Goal: Find specific page/section: Find specific page/section

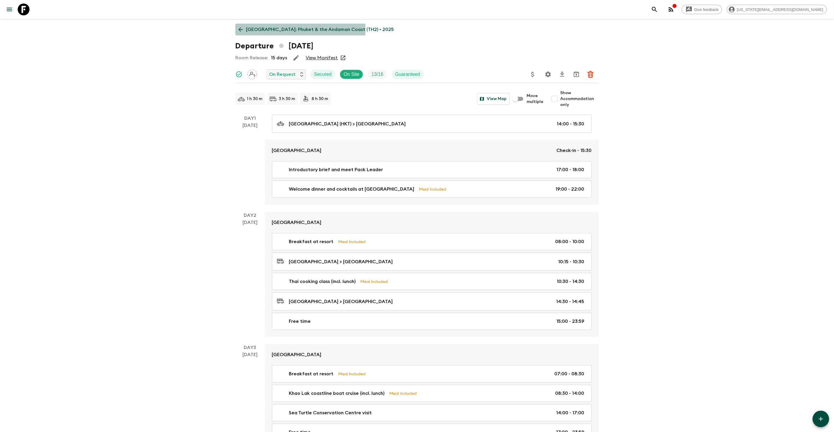
click at [244, 30] on link "[GEOGRAPHIC_DATA]: Phuket & the Andaman Coast (TH2) • 2025" at bounding box center [316, 30] width 162 height 12
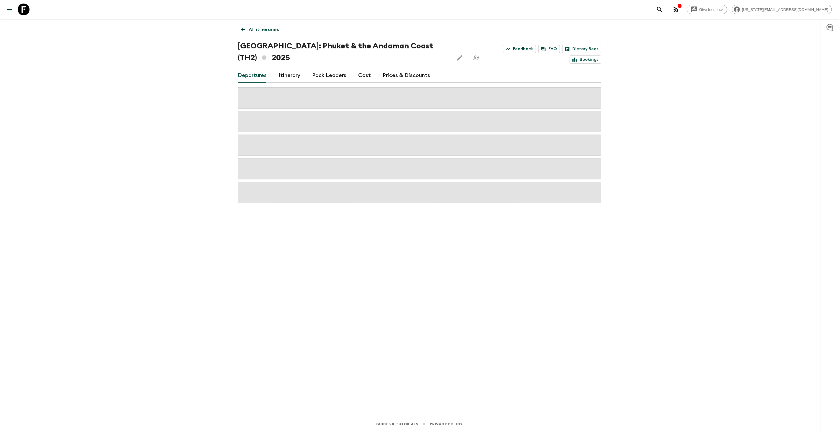
click at [260, 30] on p "All itineraries" at bounding box center [264, 29] width 30 height 7
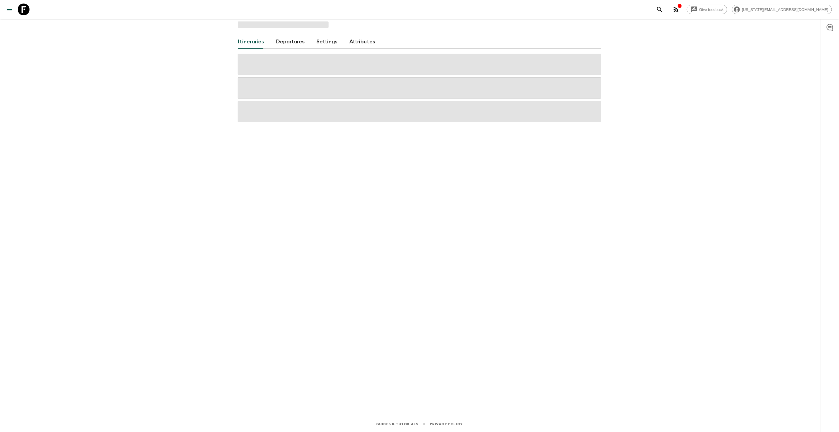
click at [260, 30] on div "Itineraries Departures Settings Attributes" at bounding box center [420, 209] width 378 height 380
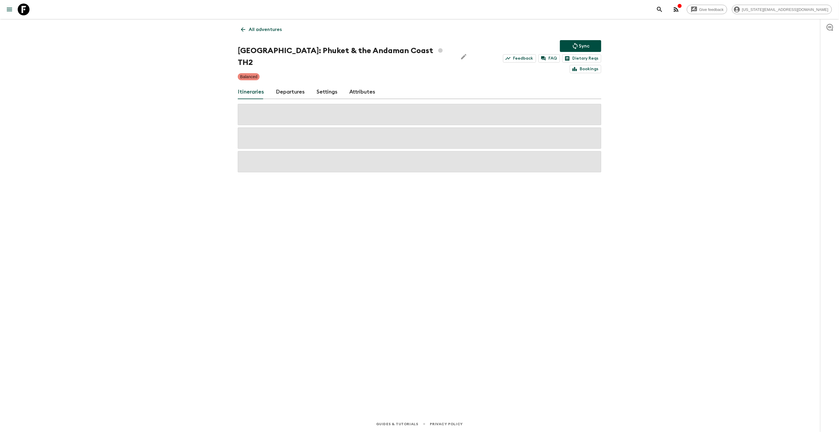
click at [24, 8] on icon at bounding box center [24, 10] width 12 height 12
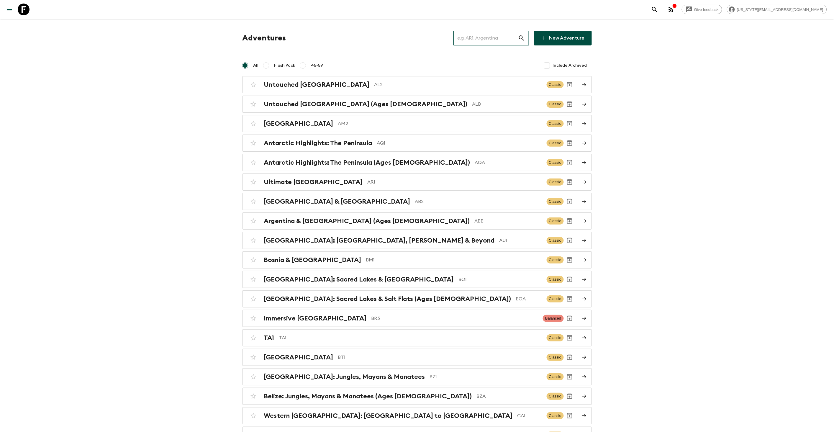
click at [488, 36] on input "text" at bounding box center [485, 38] width 65 height 17
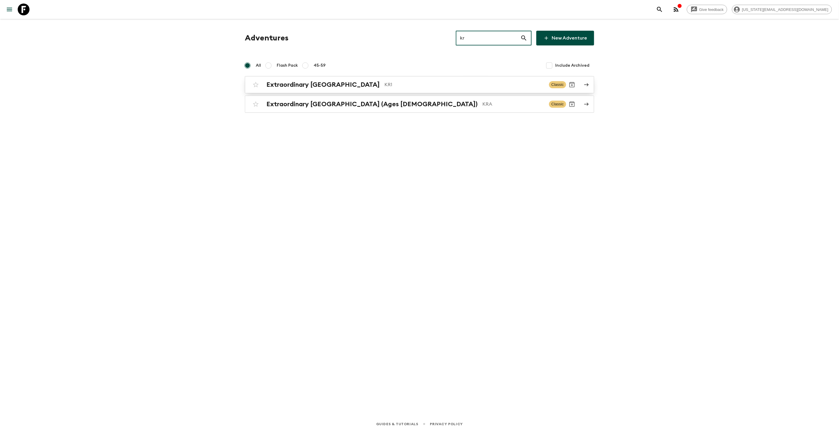
type input "kr"
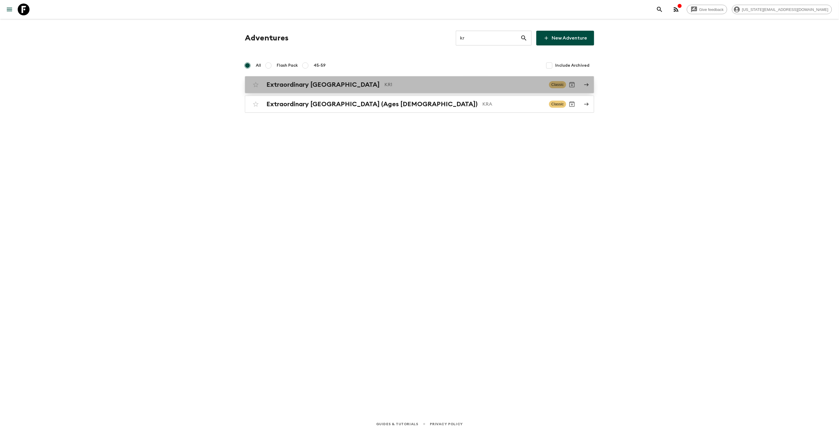
click at [440, 80] on div "Extraordinary [GEOGRAPHIC_DATA] KR1 Classic" at bounding box center [408, 85] width 316 height 12
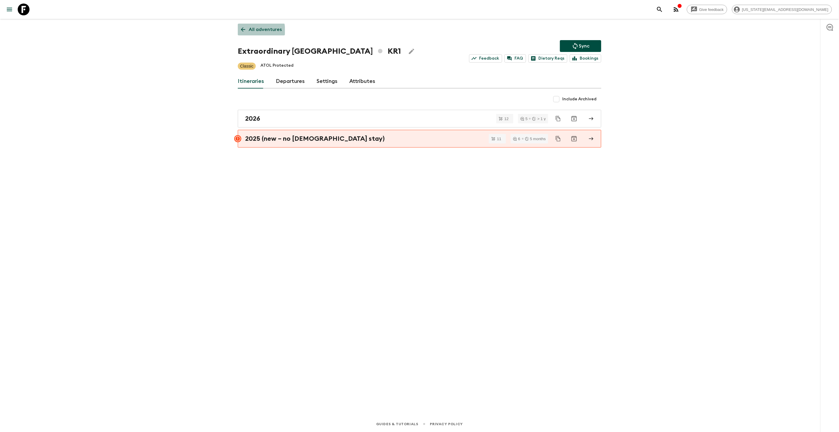
click at [254, 31] on p "All adventures" at bounding box center [265, 29] width 33 height 7
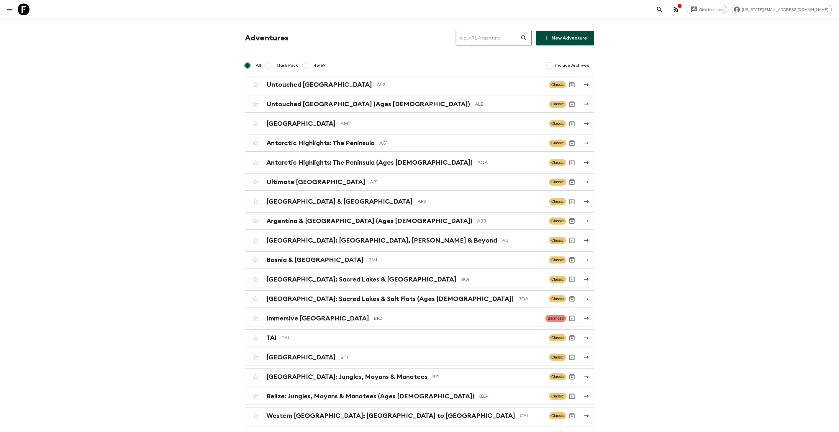
click at [512, 34] on input "text" at bounding box center [488, 38] width 65 height 17
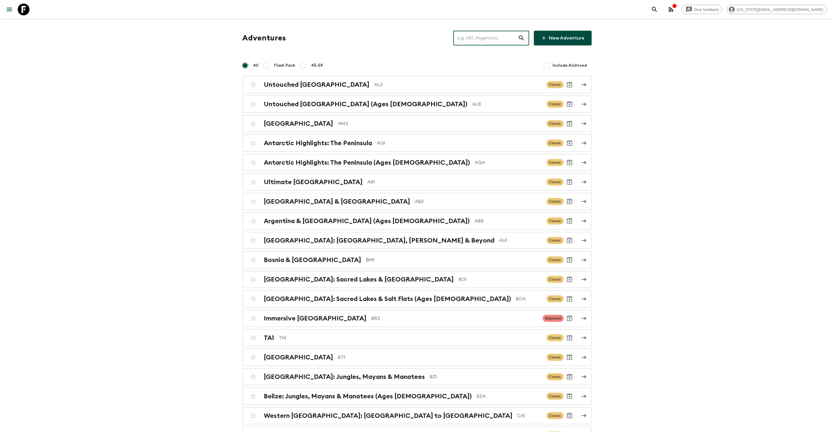
click at [508, 37] on input "text" at bounding box center [485, 38] width 65 height 17
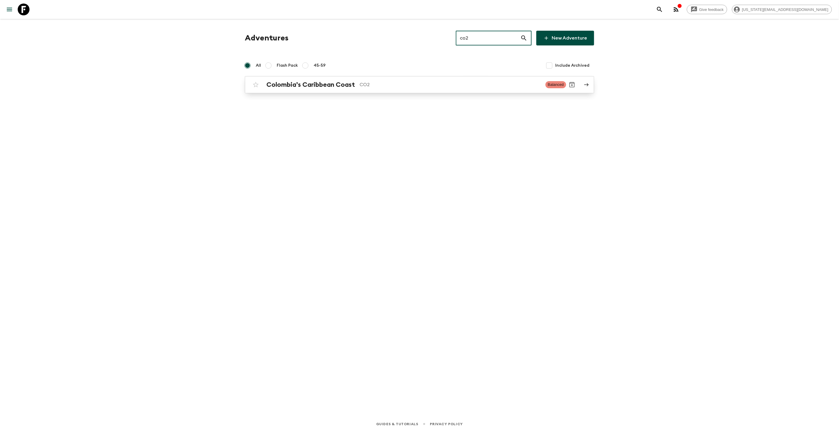
type input "co2"
click at [427, 87] on p "CO2" at bounding box center [450, 84] width 181 height 7
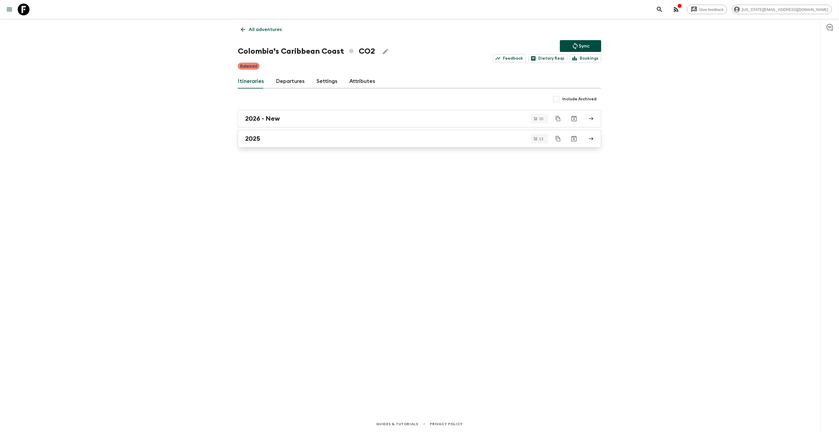
click at [254, 134] on link "2025" at bounding box center [419, 139] width 363 height 18
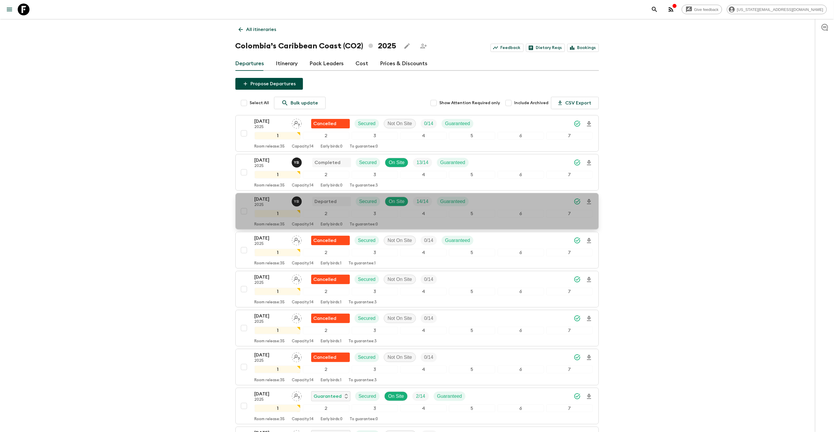
click at [269, 197] on p "[DATE]" at bounding box center [271, 199] width 32 height 7
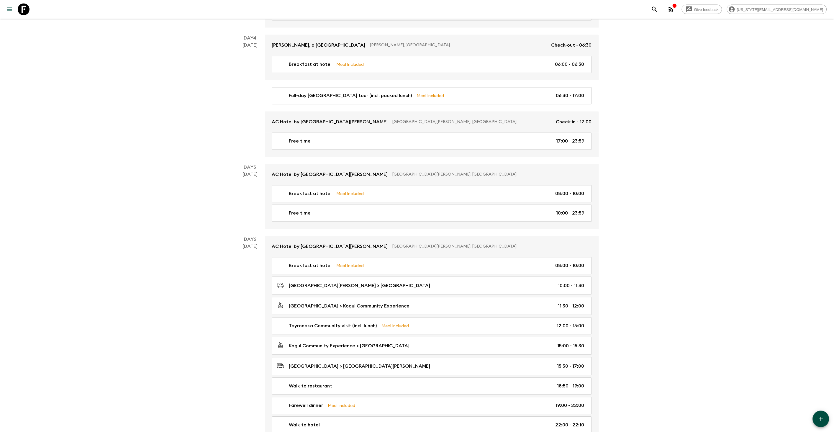
scroll to position [469, 0]
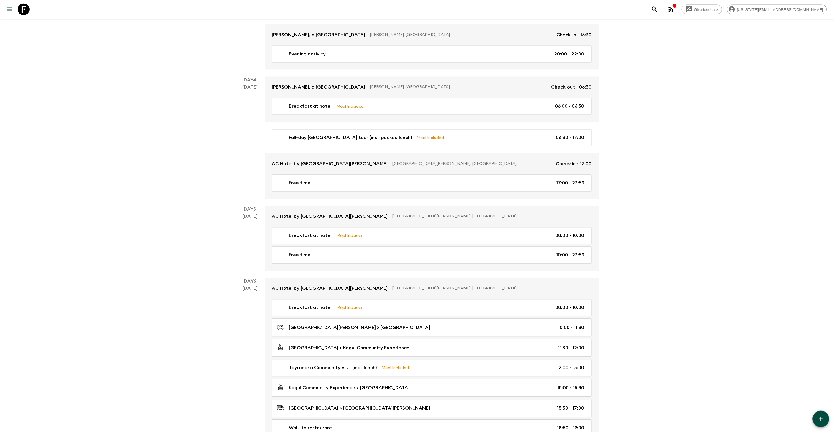
click at [74, 339] on div "Give feedback [US_STATE][EMAIL_ADDRESS][DOMAIN_NAME] Colombia’s Caribbean Coast…" at bounding box center [417, 49] width 834 height 1036
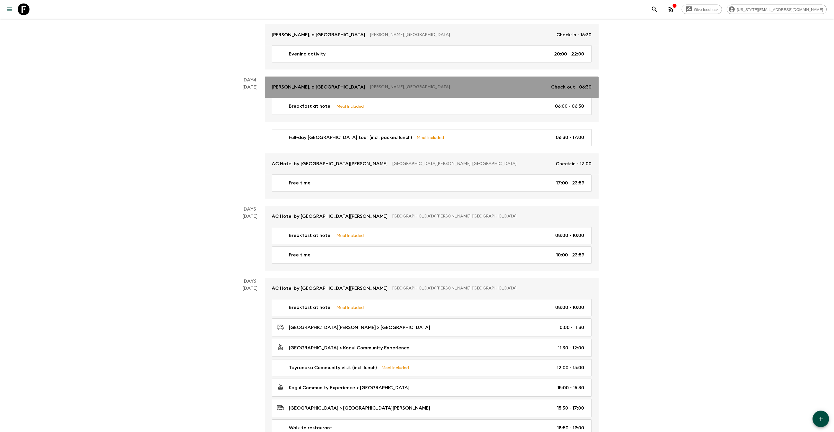
click at [452, 88] on p "[PERSON_NAME], [GEOGRAPHIC_DATA]" at bounding box center [458, 87] width 176 height 6
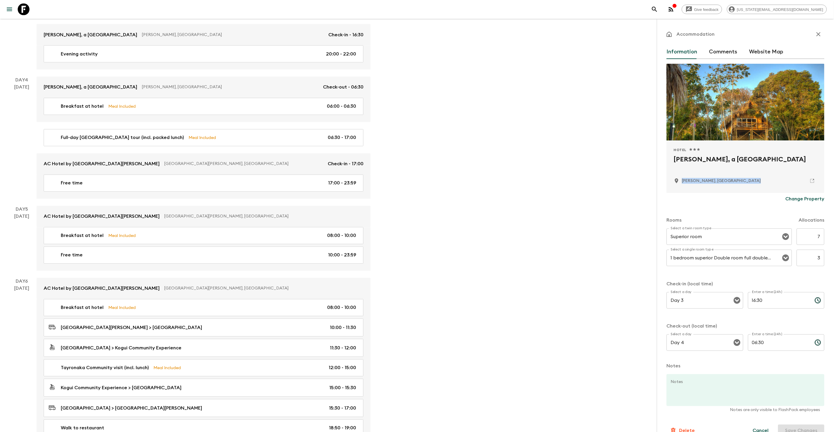
drag, startPoint x: 749, startPoint y: 177, endPoint x: 662, endPoint y: 197, distance: 89.7
click at [662, 197] on div "Accommodation Information Comments Website Map Hotel 1 Star 2 Stars 3 Stars 4 S…" at bounding box center [745, 235] width 177 height 432
copy form "[PERSON_NAME], [GEOGRAPHIC_DATA] Change Property"
click at [525, 179] on div "Give feedback [US_STATE][EMAIL_ADDRESS][DOMAIN_NAME] Colombia’s Caribbean Coast…" at bounding box center [417, 49] width 834 height 1036
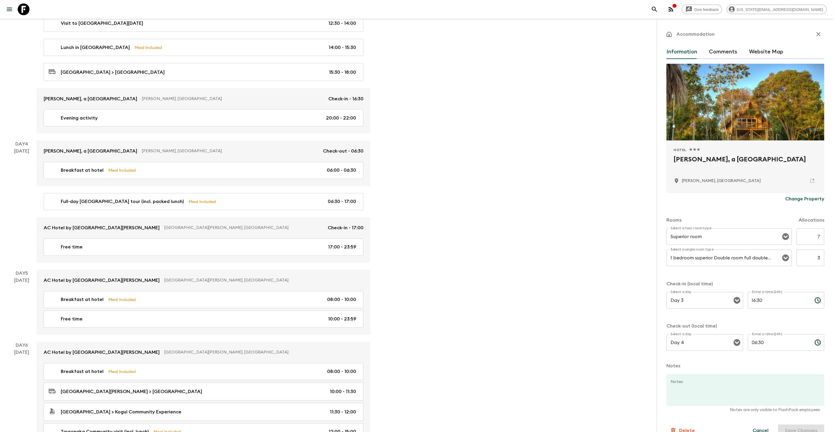
scroll to position [605, 0]
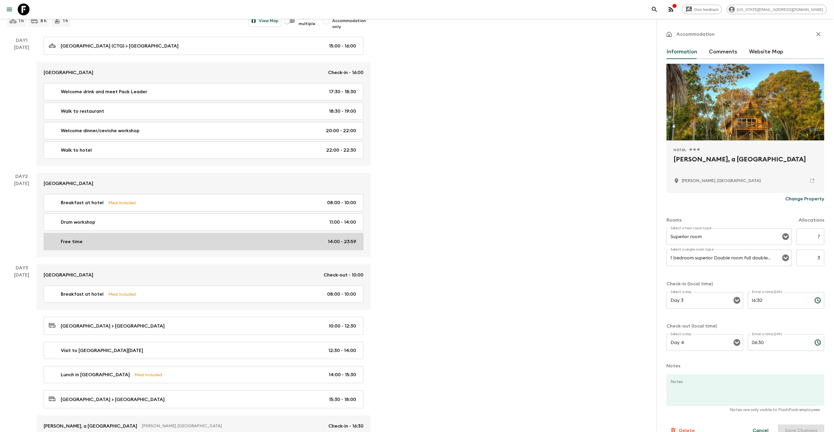
scroll to position [232, 0]
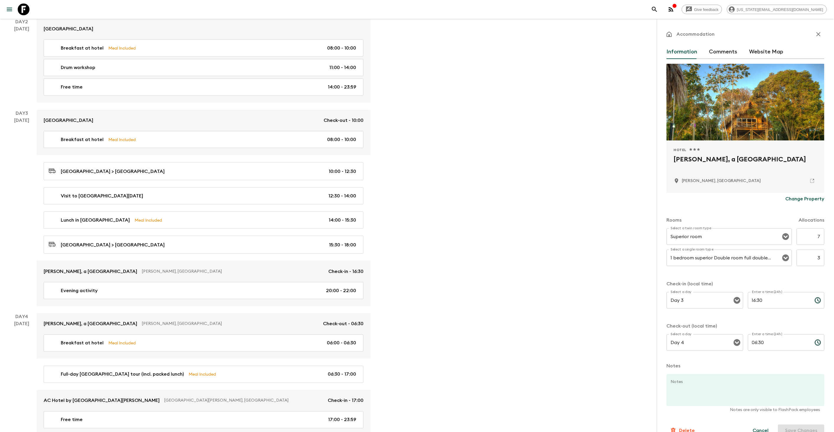
click at [455, 337] on div "Give feedback [US_STATE][EMAIL_ADDRESS][DOMAIN_NAME] Colombia’s Caribbean Coast…" at bounding box center [417, 286] width 834 height 1036
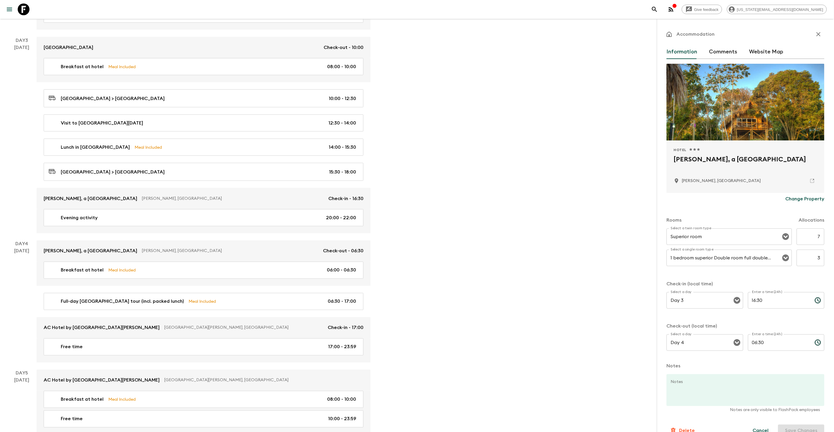
scroll to position [307, 0]
click at [505, 260] on div "Give feedback [US_STATE][EMAIL_ADDRESS][DOMAIN_NAME] Colombia’s Caribbean Coast…" at bounding box center [417, 211] width 834 height 1036
click at [484, 138] on div "Give feedback [US_STATE][EMAIL_ADDRESS][DOMAIN_NAME] Colombia’s Caribbean Coast…" at bounding box center [417, 211] width 834 height 1036
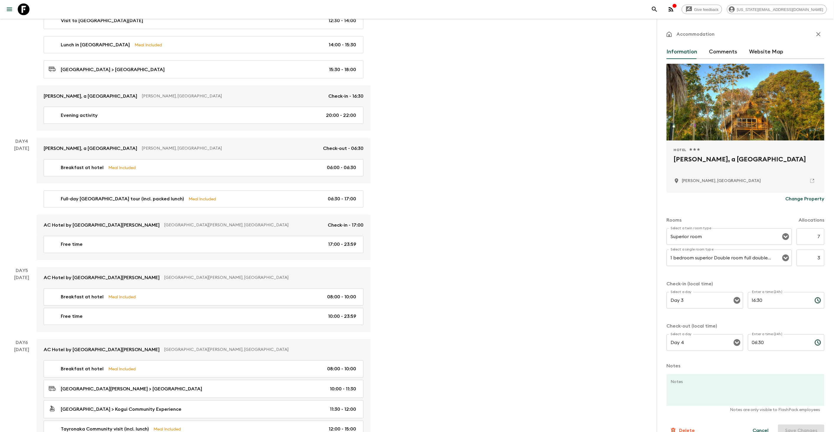
scroll to position [79, 0]
